Goal: Information Seeking & Learning: Learn about a topic

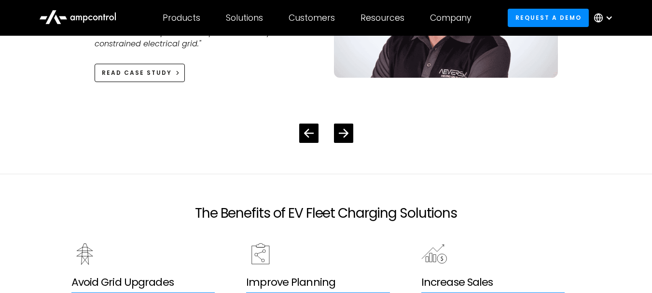
scroll to position [1834, 0]
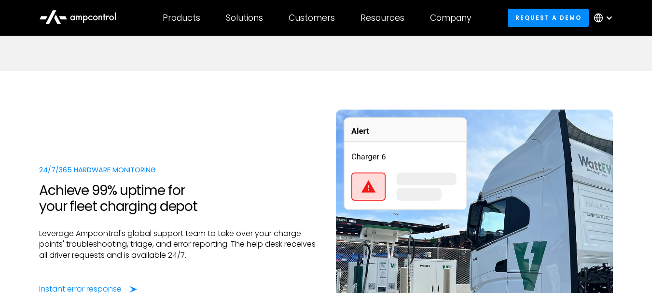
scroll to position [1786, 0]
